Goal: Task Accomplishment & Management: Use online tool/utility

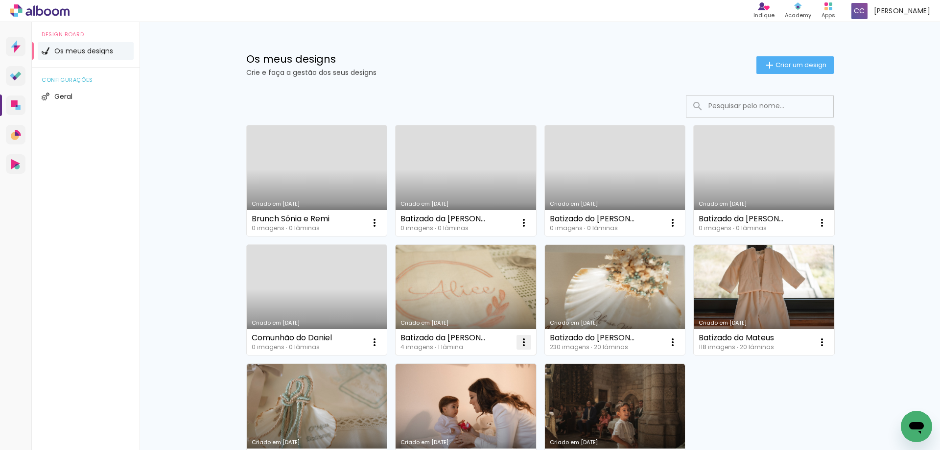
scroll to position [49, 0]
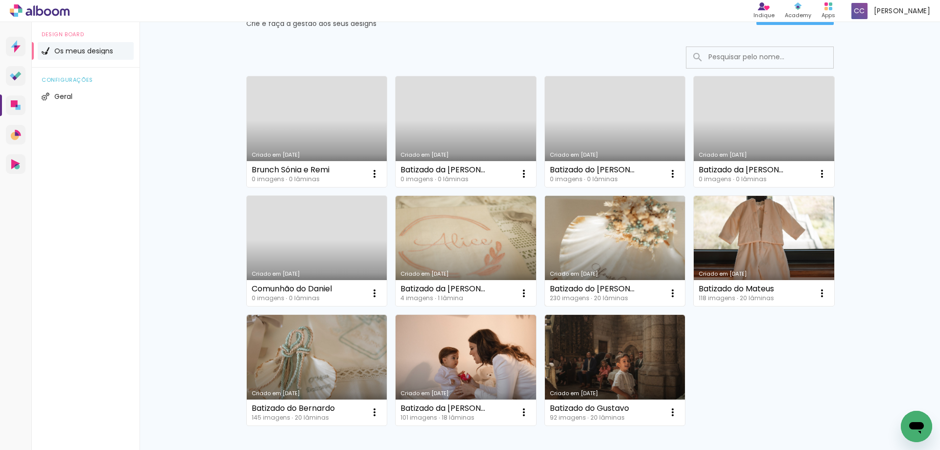
click at [588, 230] on link "Criado em 06/06/25" at bounding box center [615, 251] width 141 height 111
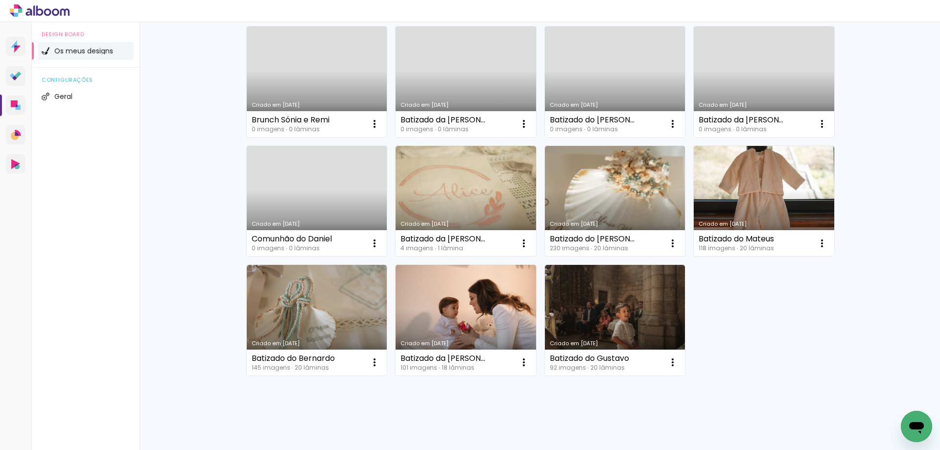
scroll to position [116, 0]
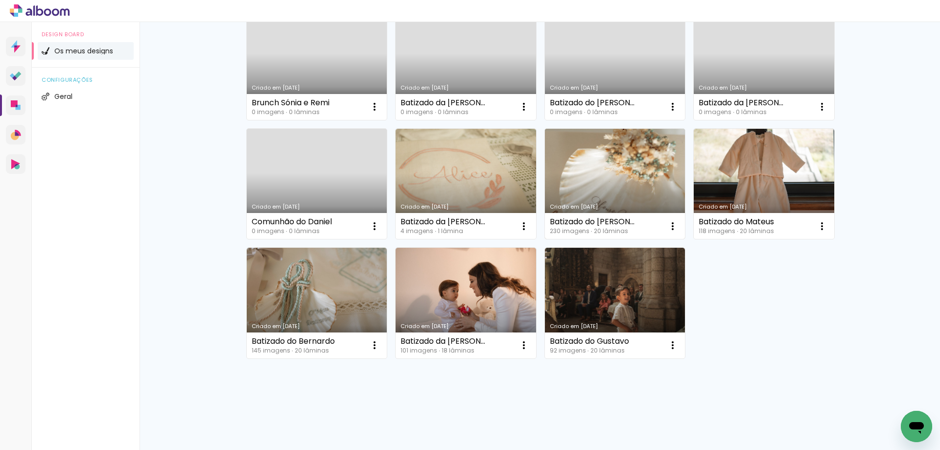
click at [578, 183] on link "Criado em 06/06/25" at bounding box center [615, 184] width 141 height 111
